Goal: Information Seeking & Learning: Get advice/opinions

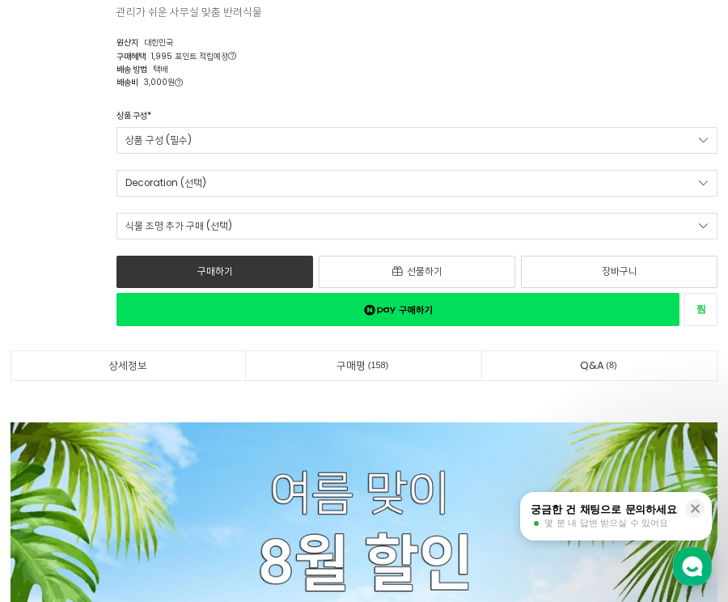
scroll to position [1213, 0]
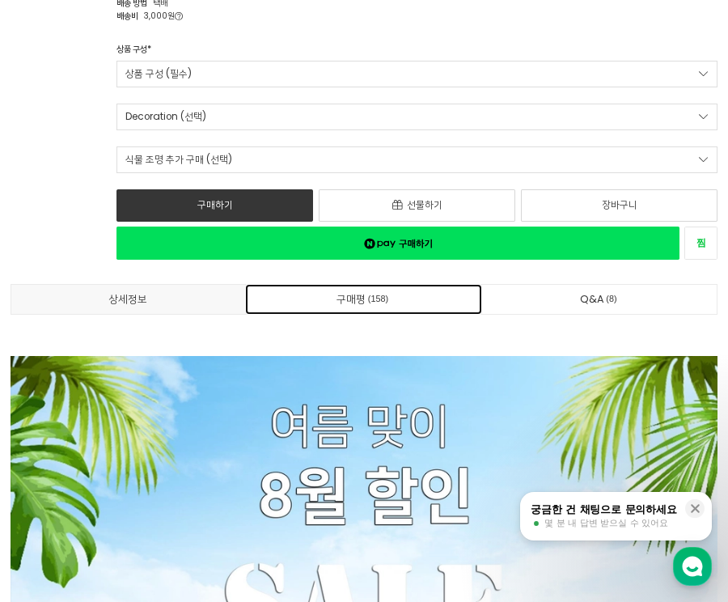
click at [379, 300] on span "158" at bounding box center [378, 299] width 24 height 15
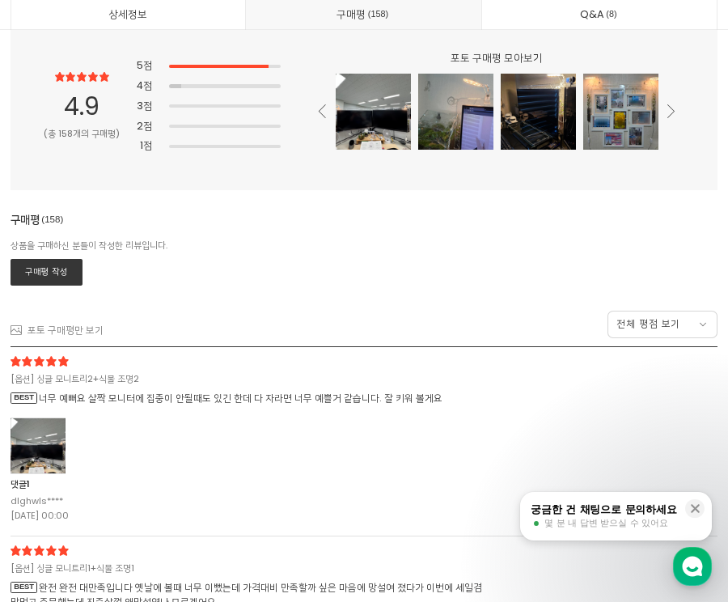
click at [41, 445] on div at bounding box center [38, 445] width 55 height 57
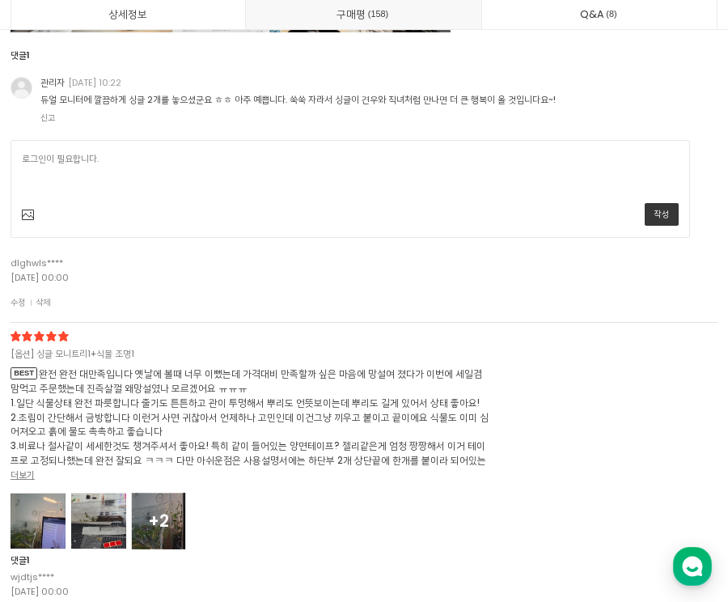
scroll to position [38302, 0]
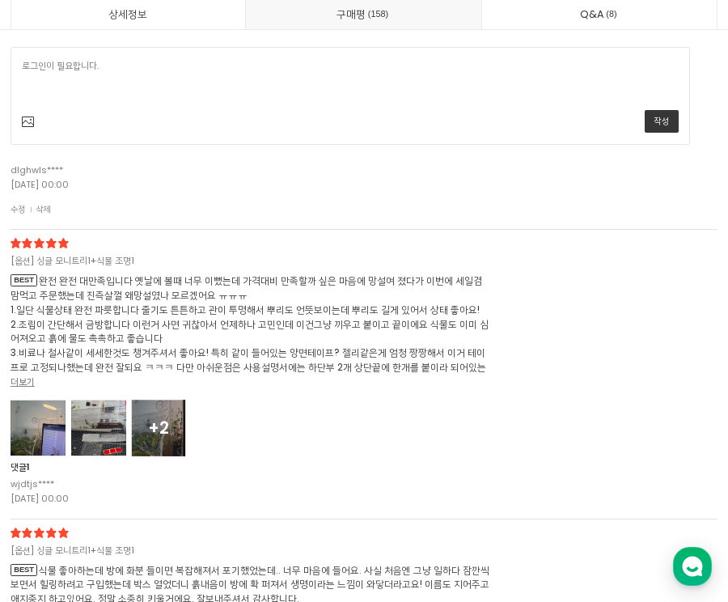
click at [53, 426] on div at bounding box center [38, 428] width 55 height 57
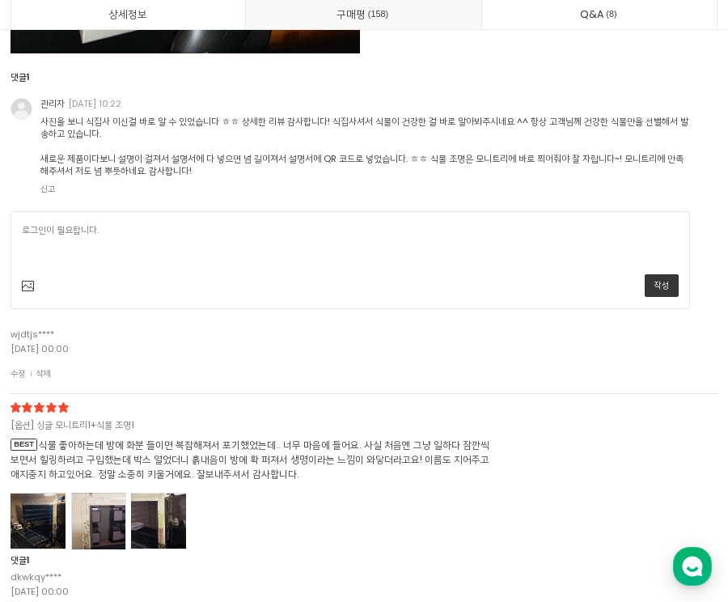
scroll to position [40567, 0]
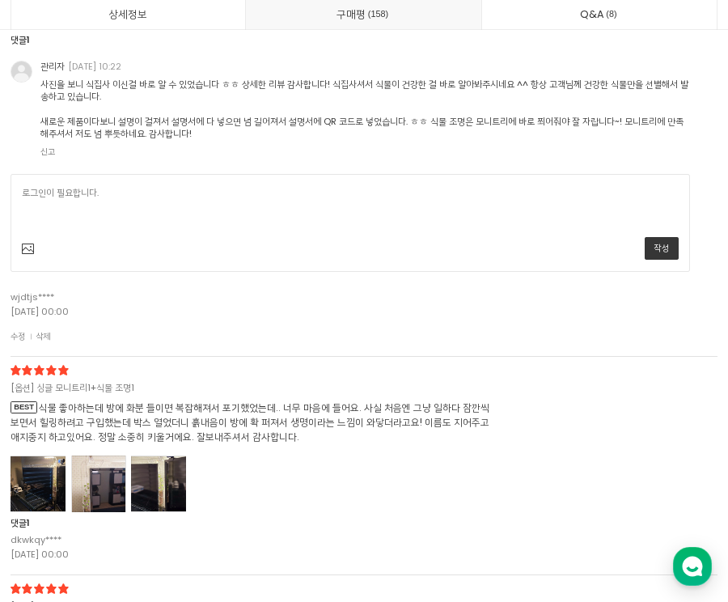
click at [32, 506] on div at bounding box center [38, 483] width 55 height 57
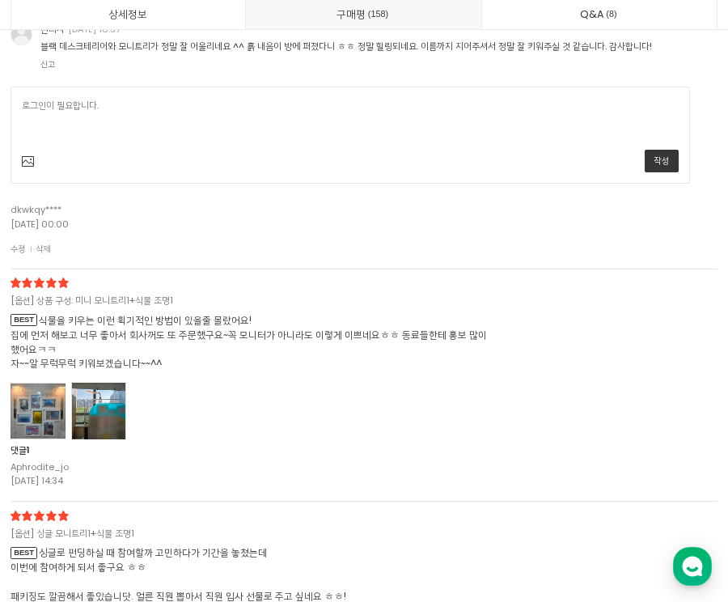
scroll to position [42428, 0]
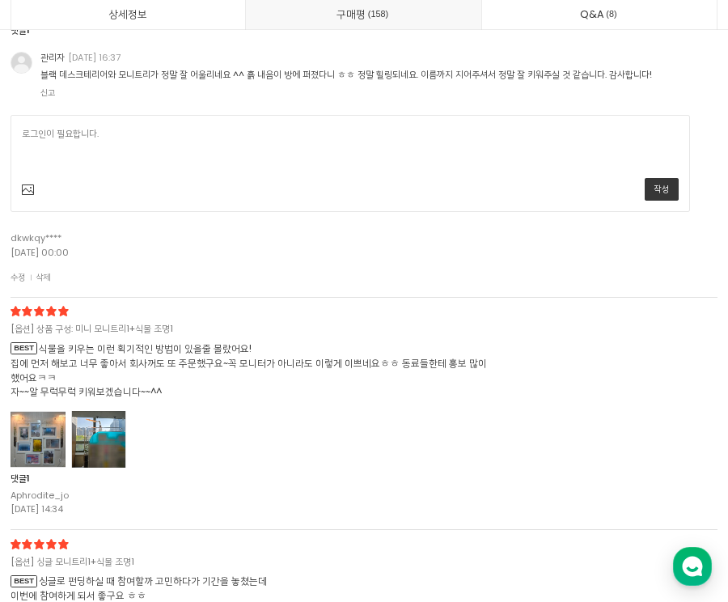
click at [31, 432] on div at bounding box center [38, 439] width 55 height 57
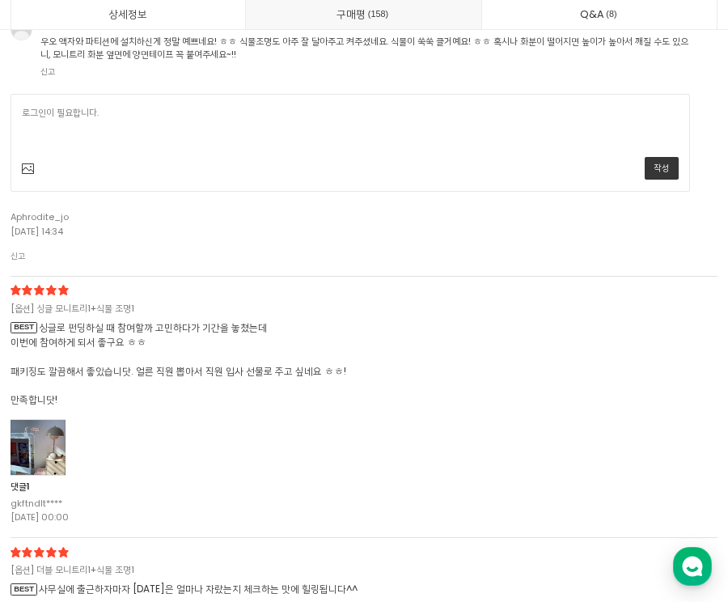
scroll to position [43803, 0]
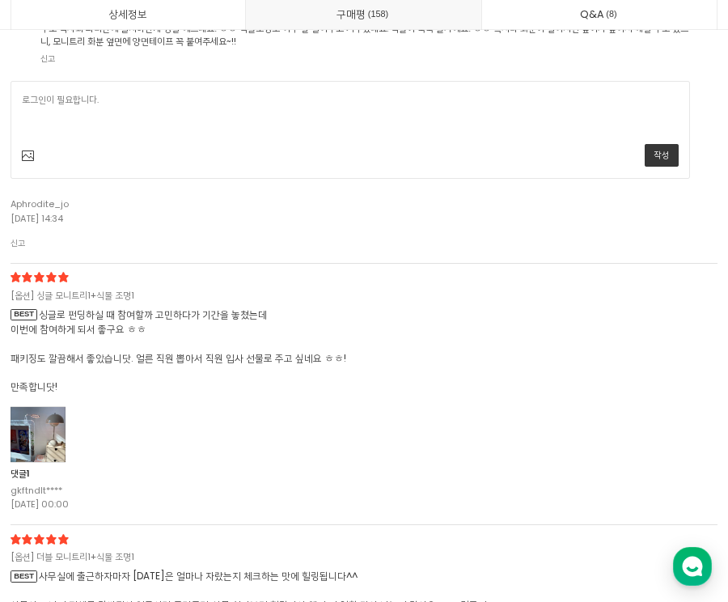
click at [65, 443] on div at bounding box center [38, 434] width 55 height 57
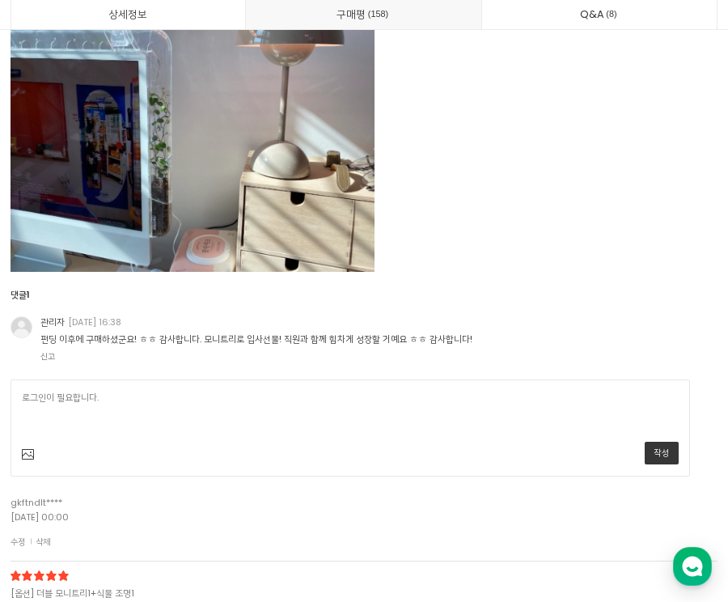
scroll to position [44370, 0]
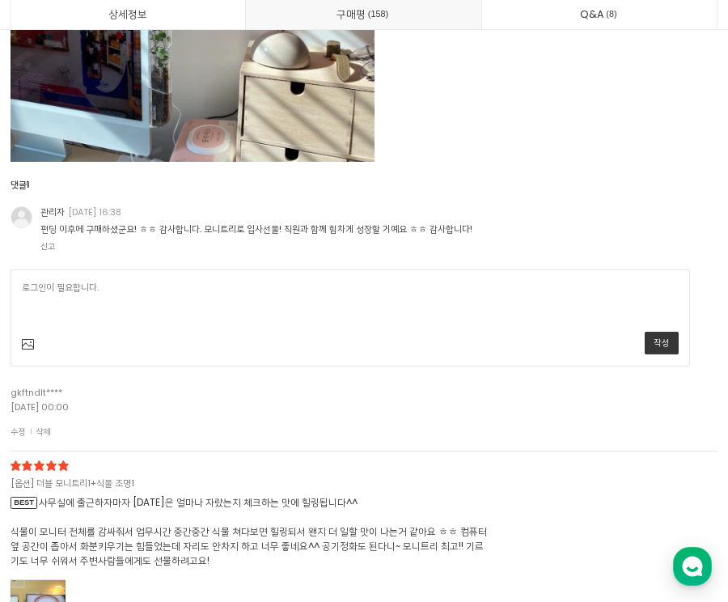
click at [678, 531] on div "[옵션] 더블 모니트리1+식물 조명1 BEST 사무실에 출근하자마자 [DATE]은 얼마나 자랐는지 체크하는 맛에 힐링됩니다^^ 식물이 모니터 …" at bounding box center [365, 557] width 708 height 193
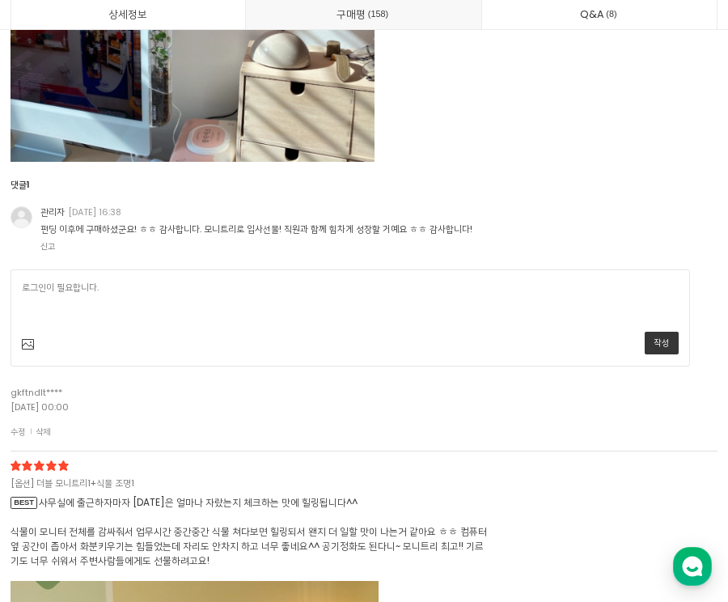
drag, startPoint x: 718, startPoint y: 7, endPoint x: 631, endPoint y: 489, distance: 489.2
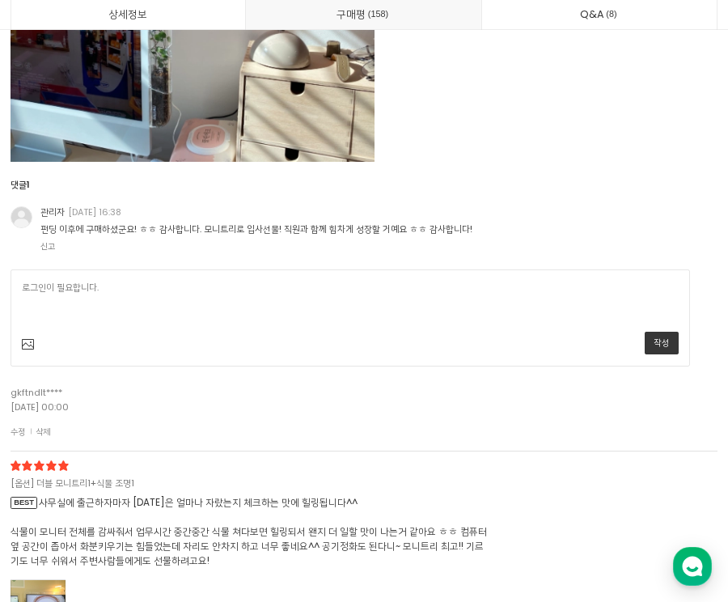
click at [674, 536] on div "[옵션] 더블 모니트리1+식물 조명1 BEST 사무실에 출근하자마자 [DATE]은 얼마나 자랐는지 체크하는 맛에 힐링됩니다^^ 식물이 모니터 …" at bounding box center [365, 557] width 708 height 193
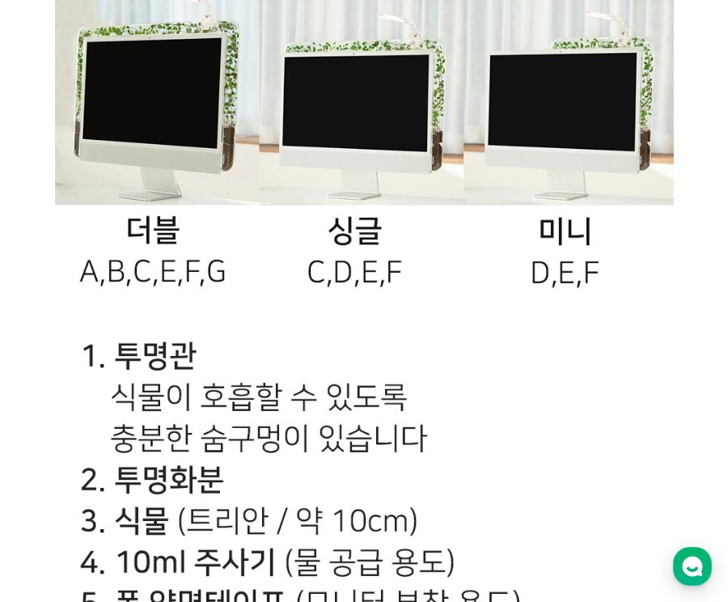
scroll to position [0, 0]
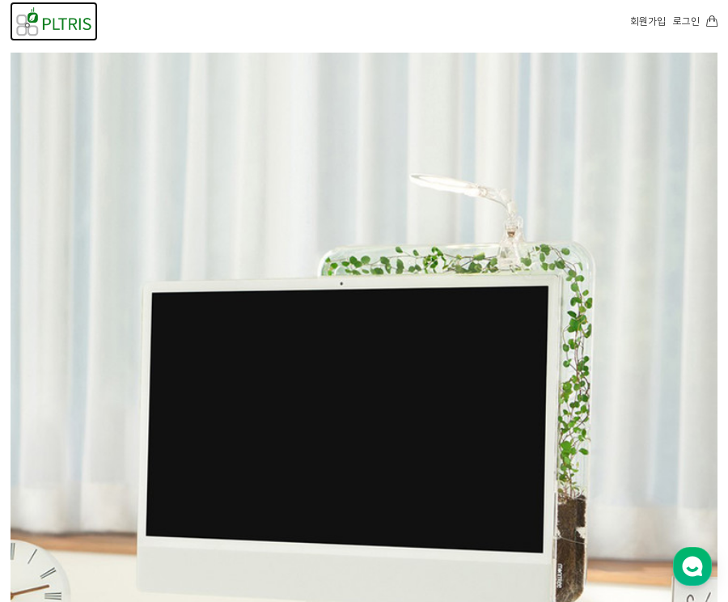
click at [72, 28] on img at bounding box center [54, 21] width 87 height 39
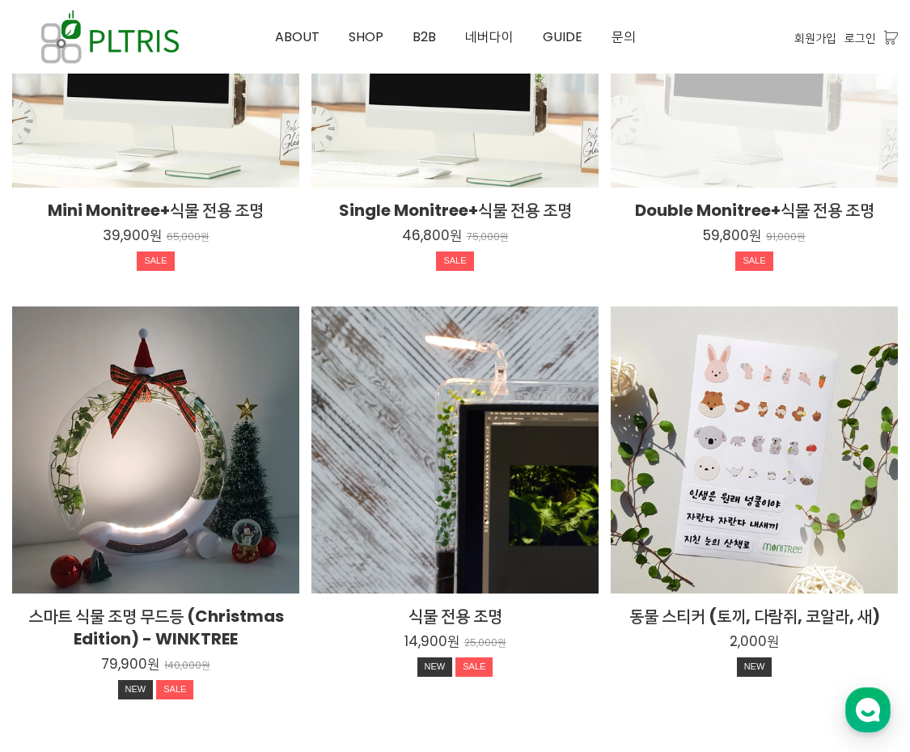
scroll to position [2686, 0]
